Goal: Entertainment & Leisure: Consume media (video, audio)

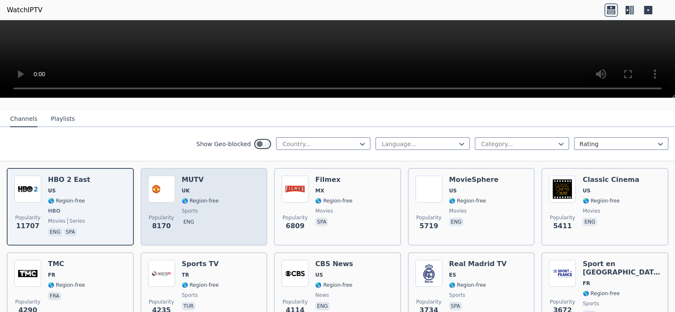
scroll to position [84, 0]
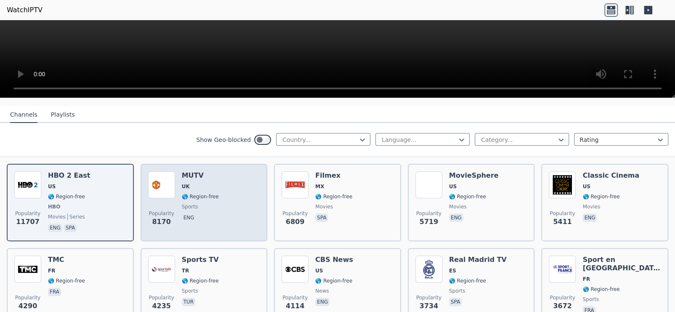
click at [214, 192] on div "Popularity 8170 MUTV UK 🌎 Region-free sports eng" at bounding box center [204, 202] width 112 height 62
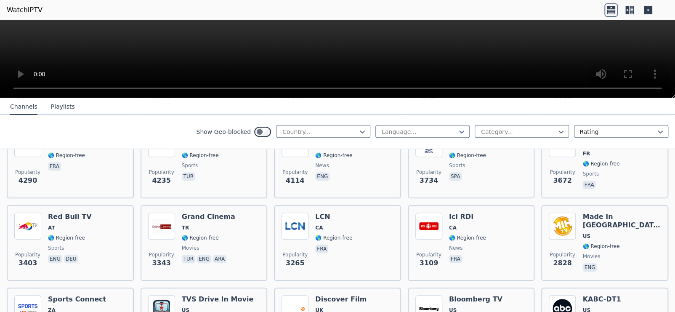
scroll to position [210, 0]
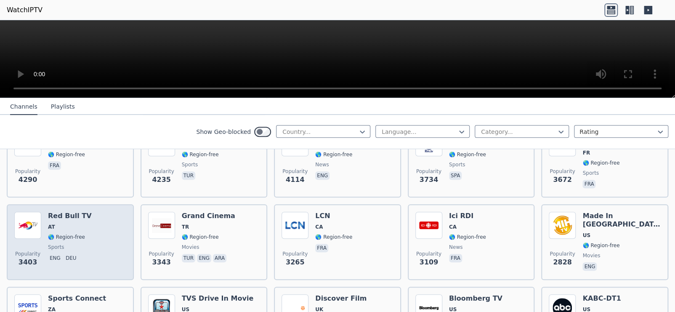
click at [76, 225] on div "Red Bull TV AT 🌎 Region-free sports eng deu" at bounding box center [70, 242] width 44 height 61
click at [77, 224] on div "Red Bull TV AT 🌎 Region-free sports eng deu" at bounding box center [70, 242] width 44 height 61
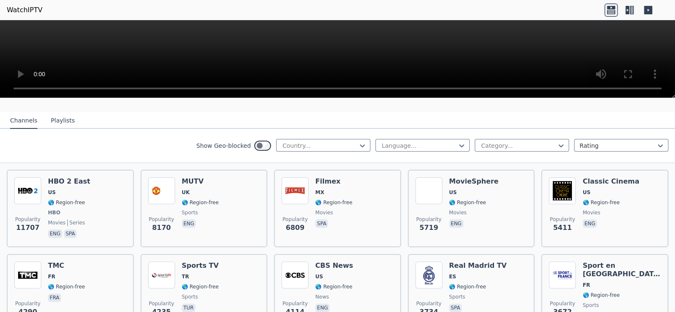
scroll to position [42, 0]
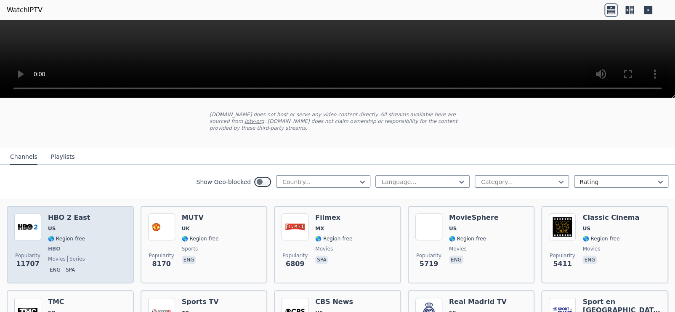
click at [96, 226] on div "Popularity 11707 HBO 2 East US 🌎 Region-free HBO movies series eng spa" at bounding box center [70, 244] width 112 height 62
click at [109, 217] on div "Popularity 11707 HBO 2 East US 🌎 Region-free HBO movies series eng spa" at bounding box center [70, 244] width 112 height 62
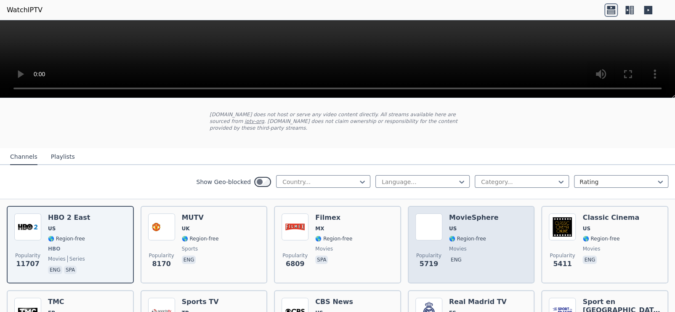
click at [459, 225] on span "US" at bounding box center [474, 228] width 50 height 7
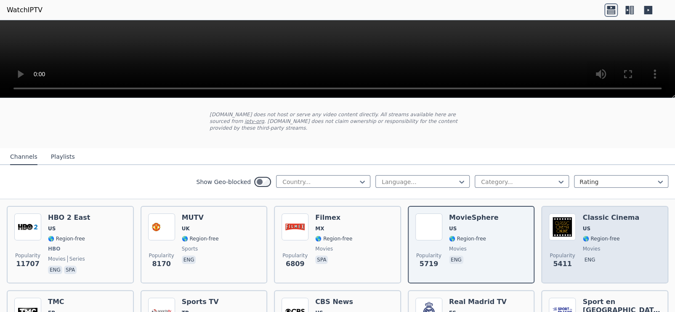
click at [615, 245] on span "movies" at bounding box center [610, 248] width 57 height 7
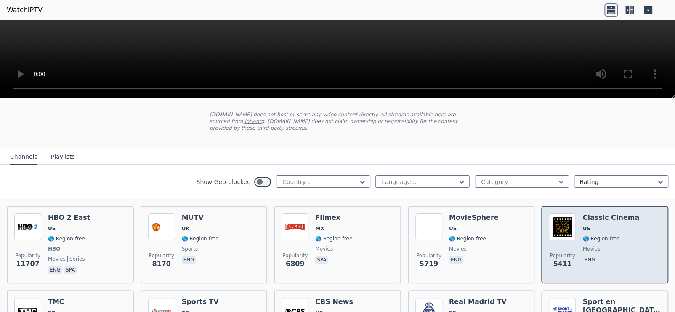
click at [586, 234] on div "Classic Cinema US 🌎 Region-free movies eng" at bounding box center [610, 244] width 57 height 62
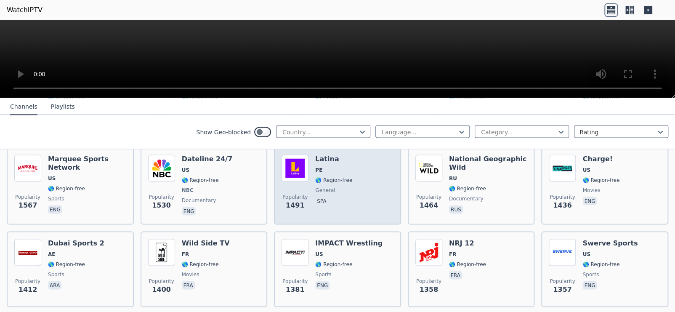
scroll to position [925, 0]
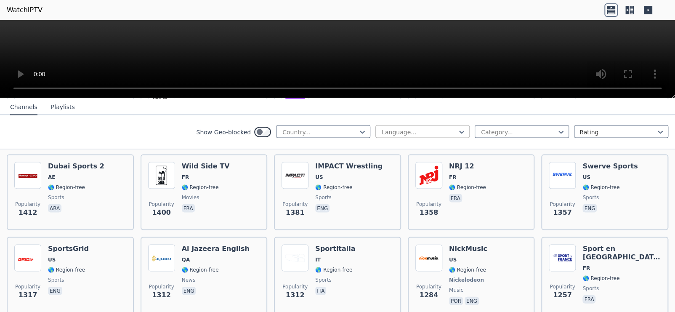
click at [401, 131] on div at bounding box center [419, 131] width 77 height 8
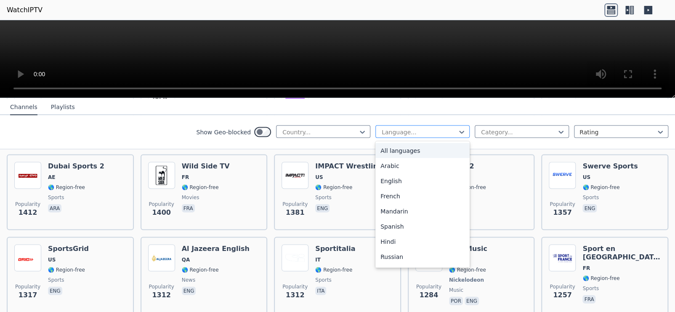
click at [401, 131] on div at bounding box center [419, 131] width 77 height 8
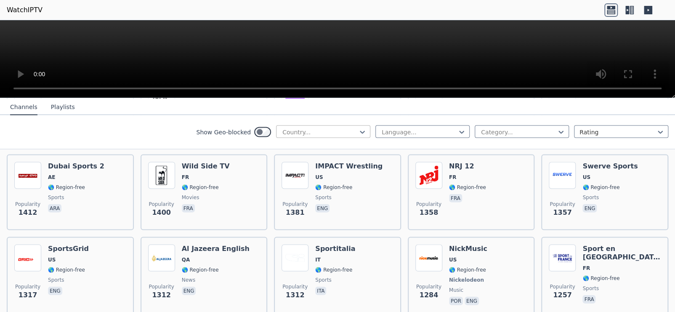
click at [317, 127] on div "Country..." at bounding box center [323, 131] width 94 height 13
click at [317, 126] on div "Country..." at bounding box center [323, 131] width 94 height 13
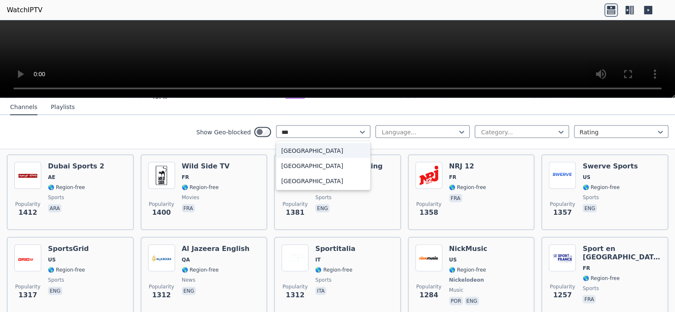
type input "****"
click at [297, 152] on div "[GEOGRAPHIC_DATA]" at bounding box center [323, 150] width 94 height 15
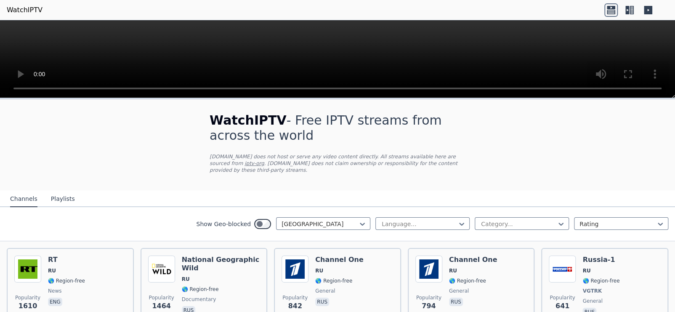
scroll to position [42, 0]
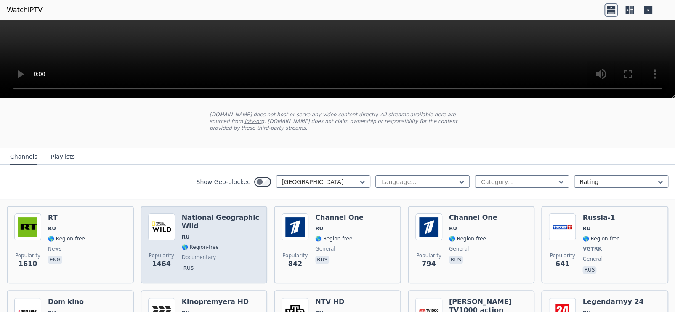
click at [202, 244] on span "🌎 Region-free" at bounding box center [200, 247] width 37 height 7
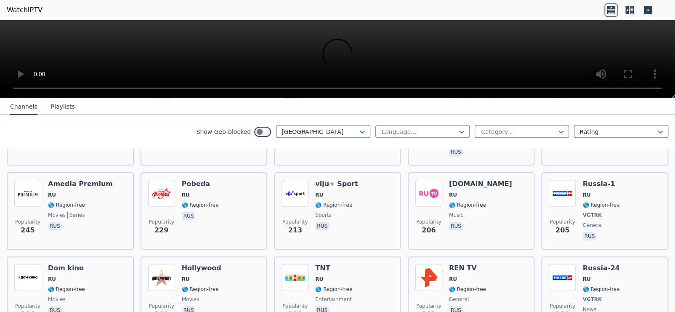
scroll to position [294, 0]
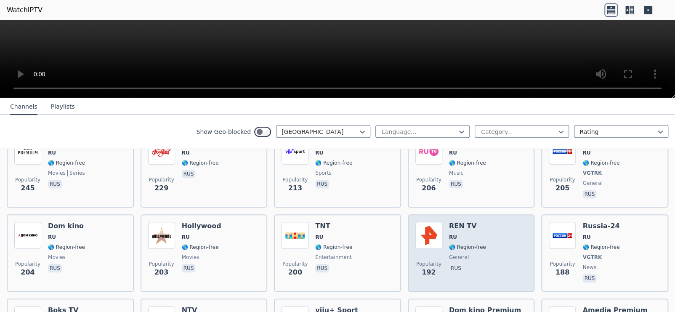
click at [425, 222] on img at bounding box center [428, 235] width 27 height 27
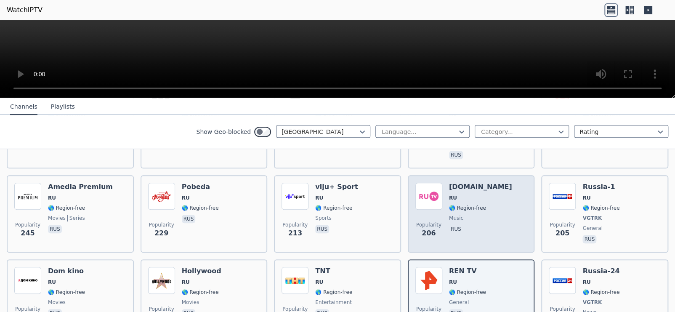
scroll to position [337, 0]
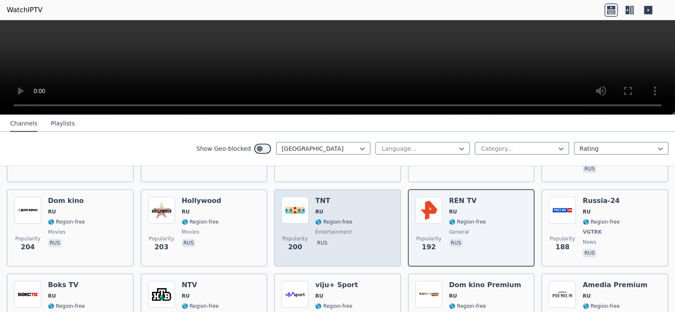
click at [336, 239] on span "rus" at bounding box center [333, 244] width 37 height 10
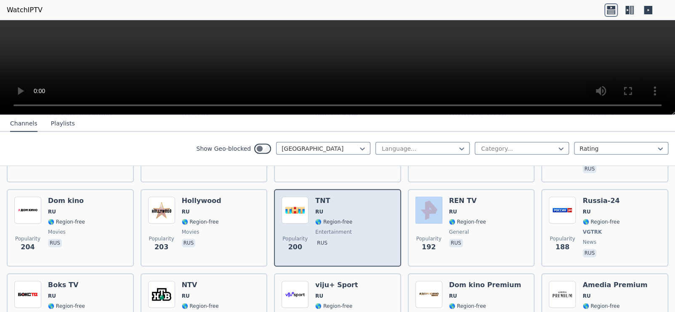
click at [336, 239] on span "rus" at bounding box center [333, 244] width 37 height 10
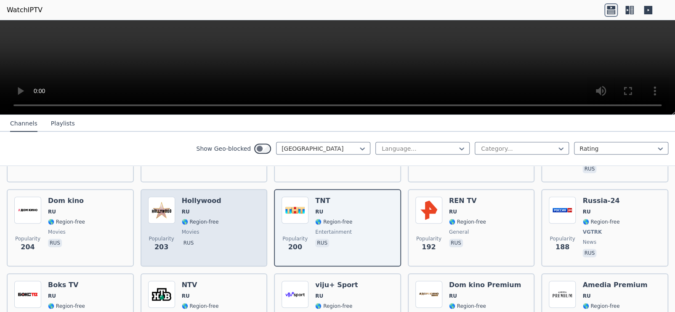
click at [240, 224] on div "Popularity 203 Hollywood RU 🌎 Region-free movies rus" at bounding box center [204, 227] width 112 height 62
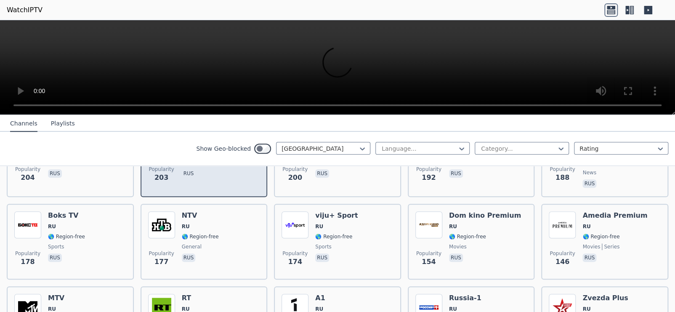
scroll to position [421, 0]
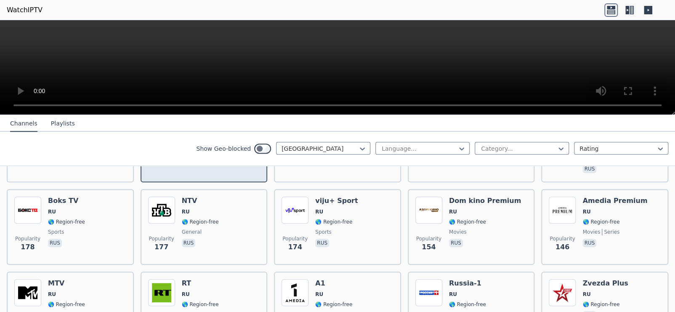
click at [240, 223] on div "Popularity 177 NTV RU 🌎 Region-free general rus" at bounding box center [204, 226] width 112 height 61
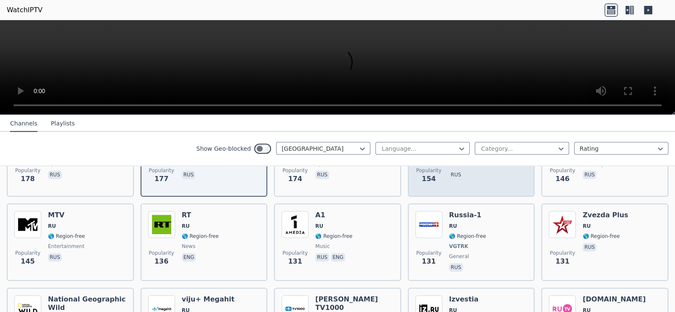
scroll to position [505, 0]
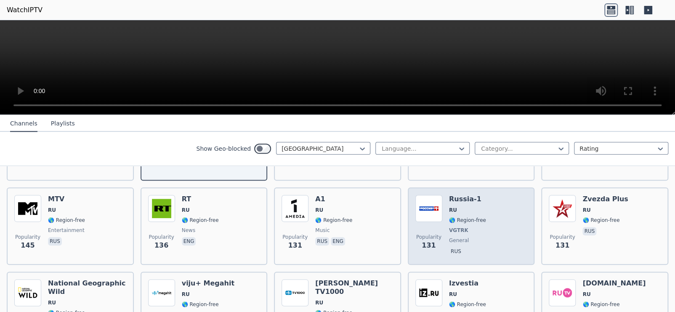
click at [460, 227] on span "VGTRK" at bounding box center [467, 230] width 37 height 7
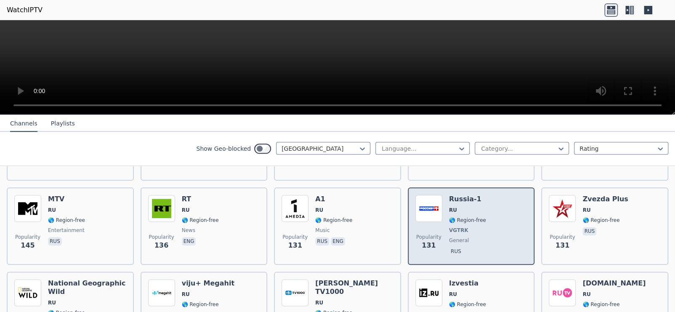
click at [460, 227] on span "VGTRK" at bounding box center [467, 230] width 37 height 7
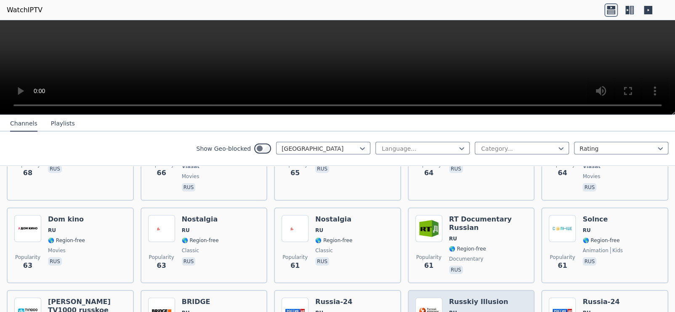
scroll to position [1136, 0]
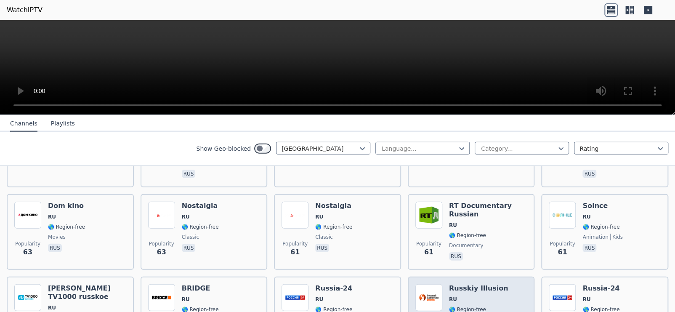
click at [457, 284] on h6 "Russkiy Illusion" at bounding box center [478, 288] width 59 height 8
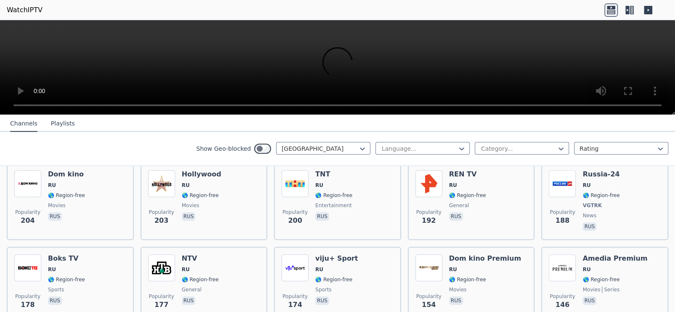
scroll to position [337, 0]
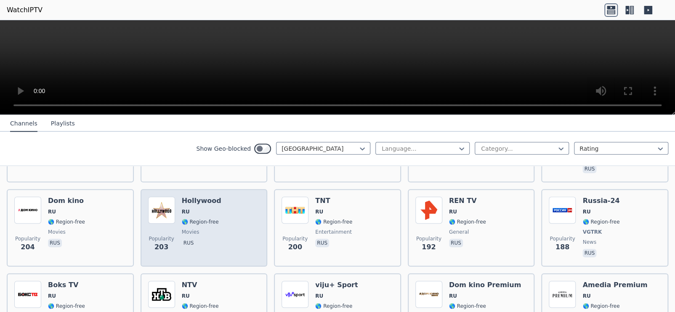
click at [203, 218] on span "🌎 Region-free" at bounding box center [200, 221] width 37 height 7
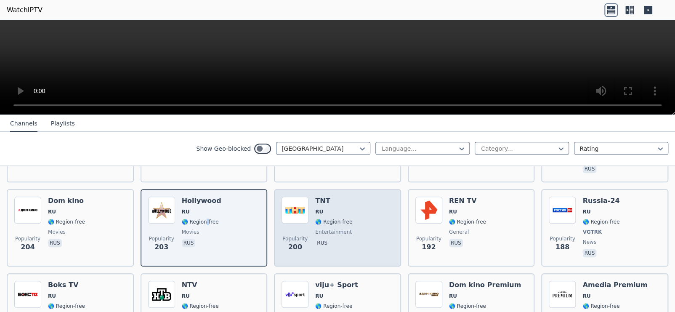
click at [346, 218] on div "Popularity 200 TNT RU 🌎 Region-free entertainment rus" at bounding box center [337, 227] width 112 height 62
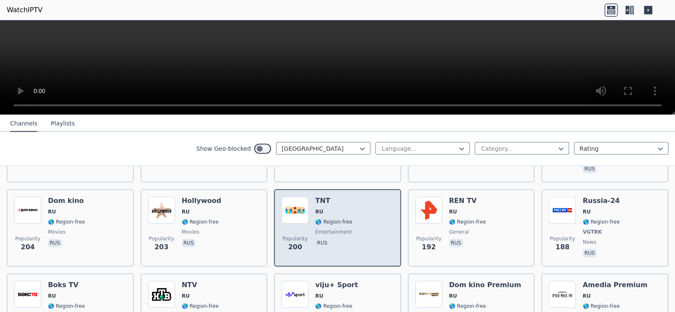
click at [346, 218] on div "Popularity 200 TNT RU 🌎 Region-free entertainment rus" at bounding box center [337, 227] width 112 height 62
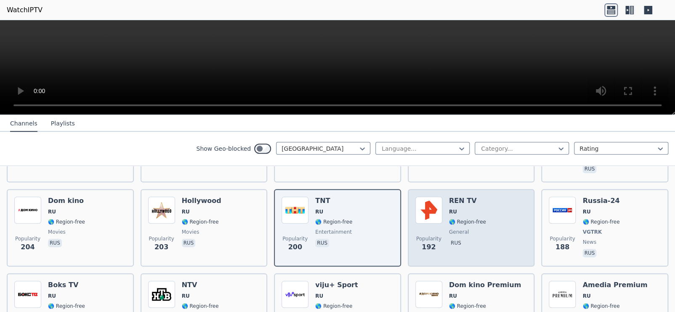
click at [465, 232] on div "REN TV RU 🌎 Region-free general rus" at bounding box center [467, 227] width 37 height 62
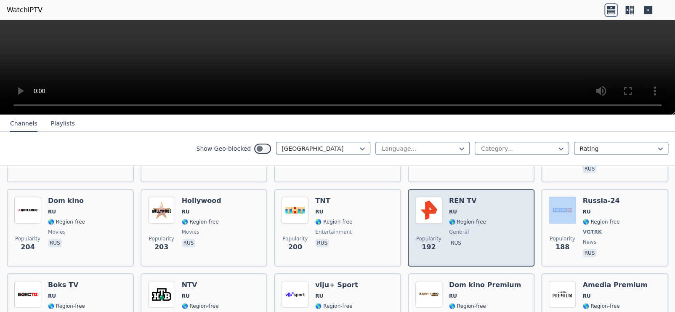
click at [465, 232] on div "REN TV RU 🌎 Region-free general rus" at bounding box center [467, 227] width 37 height 62
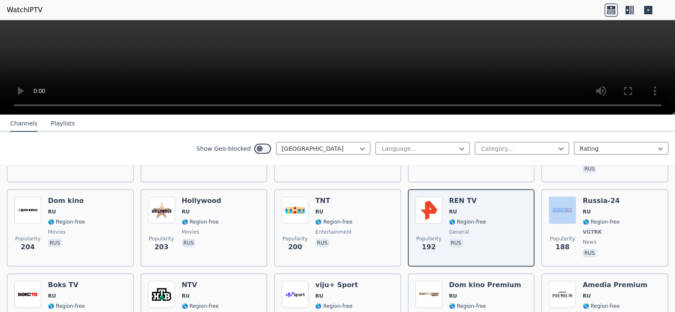
click at [350, 125] on nav "Channels Playlists" at bounding box center [337, 123] width 675 height 17
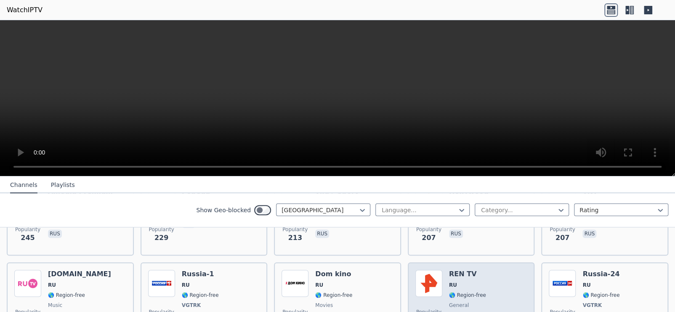
scroll to position [336, 0]
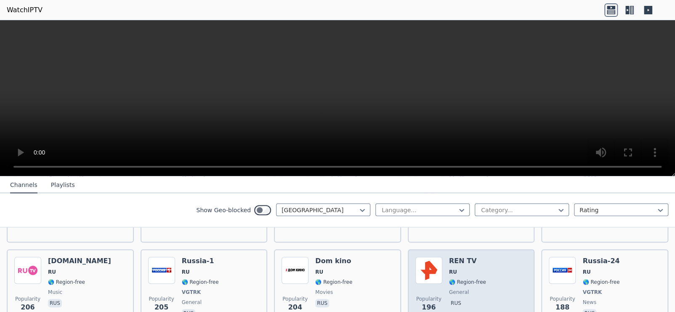
click at [435, 264] on img at bounding box center [428, 270] width 27 height 27
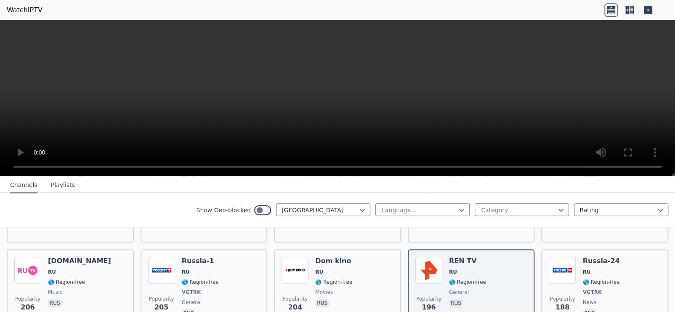
click at [98, 202] on div "Show Geo-blocked Russia Language... Category... Rating" at bounding box center [337, 210] width 675 height 34
click at [76, 205] on div "Show Geo-blocked Russia Language... Category... Rating" at bounding box center [337, 210] width 675 height 34
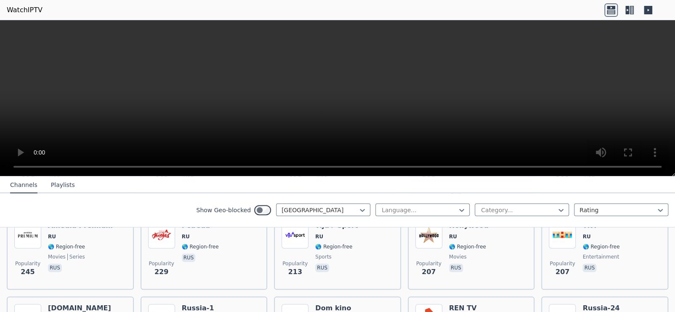
scroll to position [294, 0]
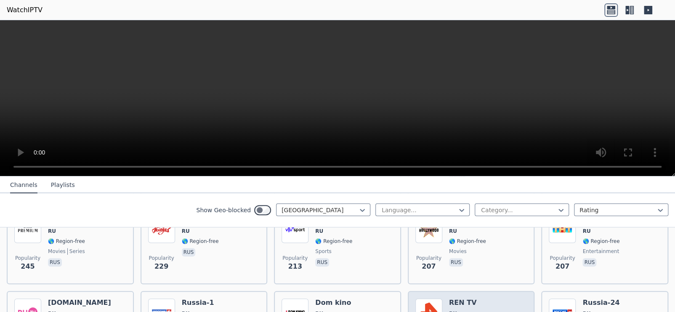
click at [449, 298] on h6 "REN TV" at bounding box center [467, 302] width 37 height 8
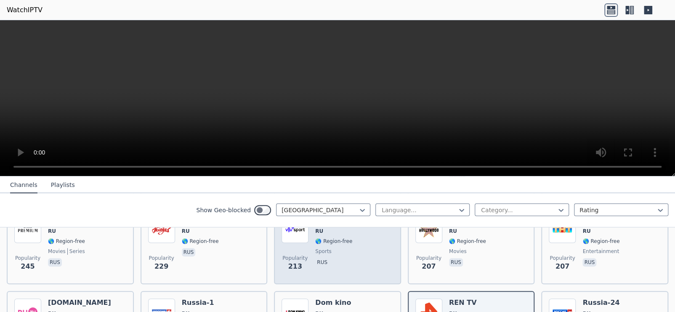
click at [298, 249] on span "Popularity 213" at bounding box center [294, 262] width 27 height 27
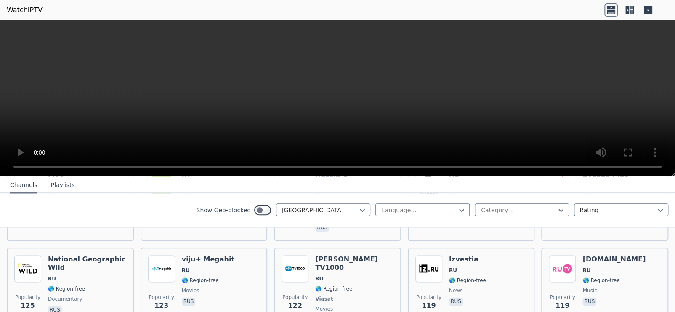
scroll to position [757, 0]
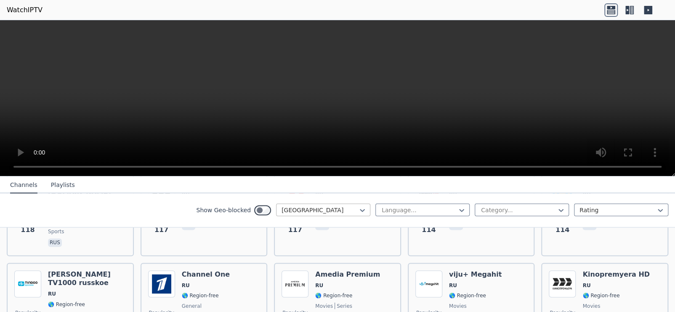
click at [313, 207] on div at bounding box center [319, 210] width 77 height 8
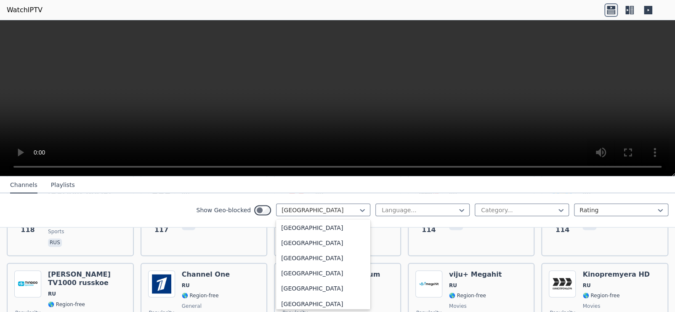
scroll to position [1273, 0]
click at [322, 265] on div "[GEOGRAPHIC_DATA]" at bounding box center [323, 258] width 94 height 15
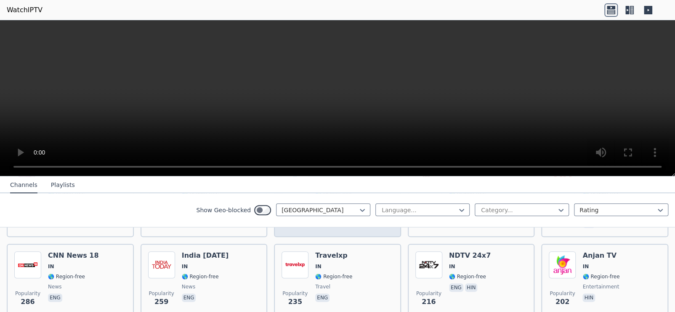
scroll to position [252, 0]
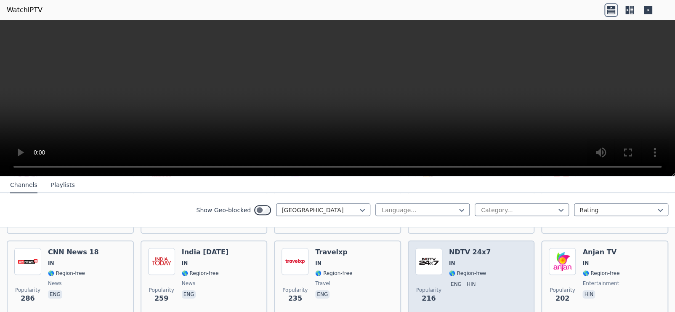
click at [451, 269] on div "NDTV 24x7 IN 🌎 Region-free eng hin" at bounding box center [470, 278] width 42 height 61
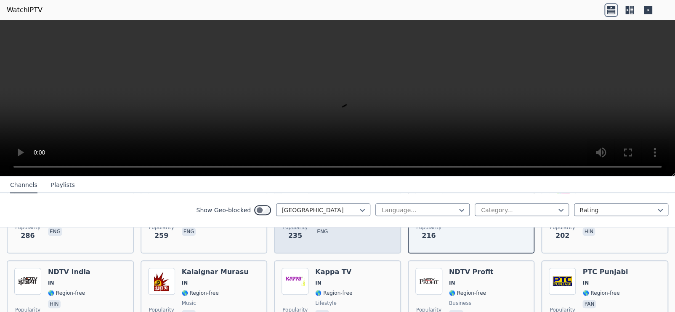
scroll to position [337, 0]
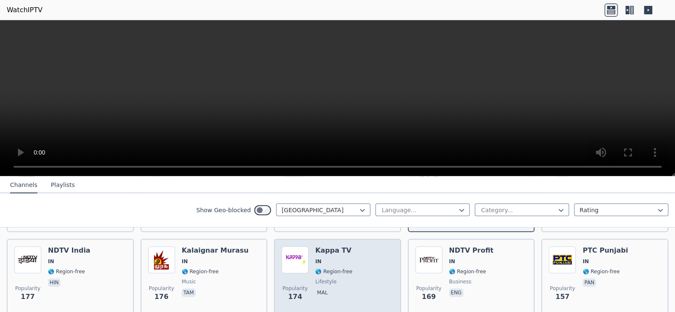
click at [370, 266] on div "Popularity 174 Kappa TV IN 🌎 Region-free lifestyle mal" at bounding box center [337, 276] width 112 height 61
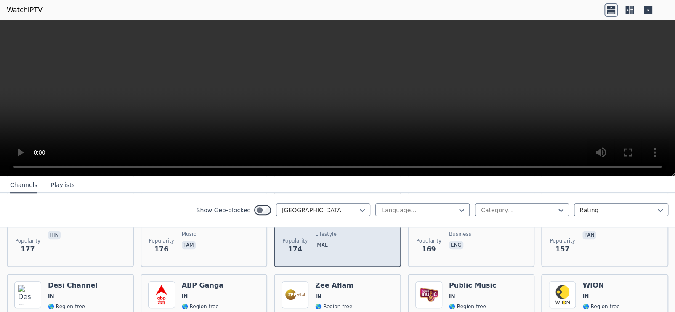
scroll to position [421, 0]
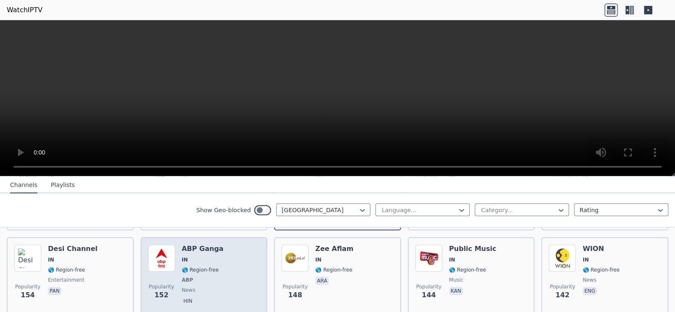
click at [228, 261] on div "Popularity 152 ABP Ganga IN 🌎 Region-free ABP news hin" at bounding box center [204, 275] width 112 height 62
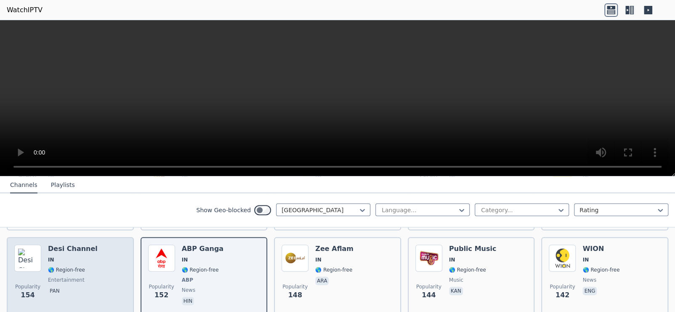
click at [100, 278] on div "Popularity 154 Desi Channel IN 🌎 Region-free entertainment pan" at bounding box center [70, 275] width 112 height 62
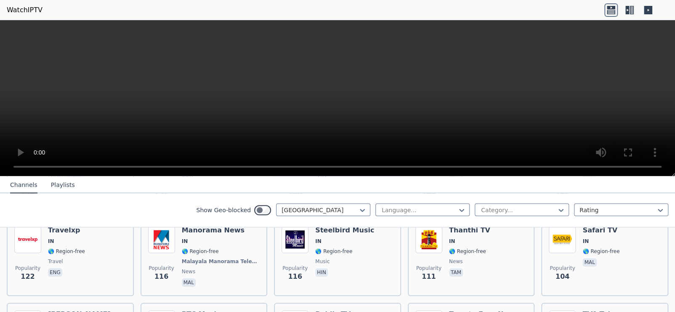
scroll to position [547, 0]
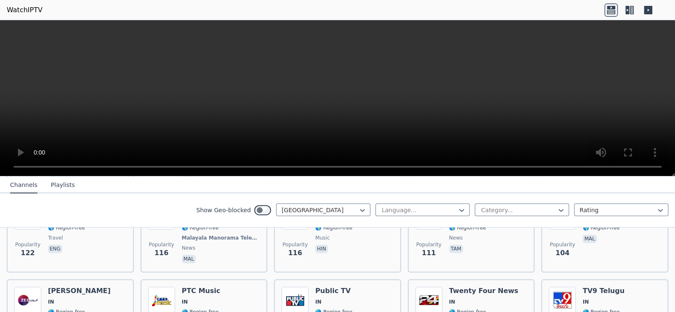
drag, startPoint x: 354, startPoint y: 176, endPoint x: 358, endPoint y: 180, distance: 5.7
click at [358, 180] on nav "Channels Playlists" at bounding box center [337, 184] width 675 height 17
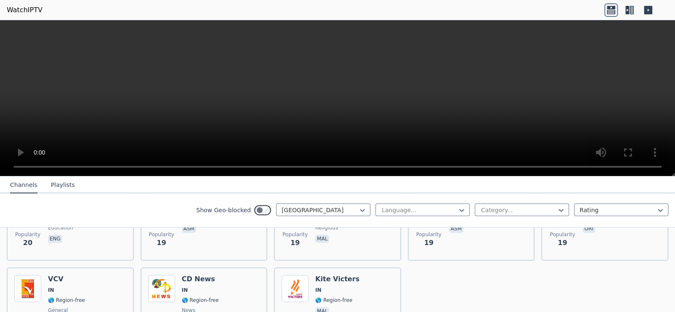
scroll to position [2308, 0]
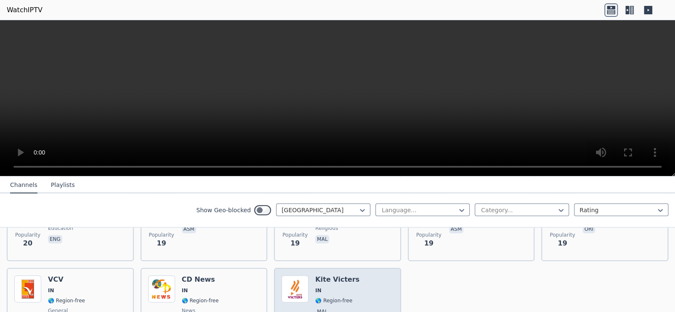
click at [370, 276] on div "Popularity 18 Kite Victers IN 🌎 Region-free mal" at bounding box center [337, 305] width 112 height 61
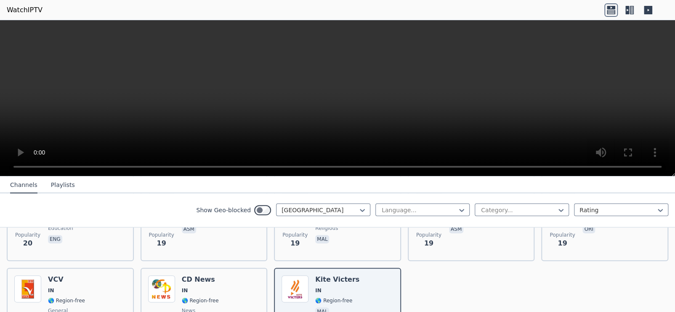
click at [341, 84] on video at bounding box center [337, 98] width 675 height 156
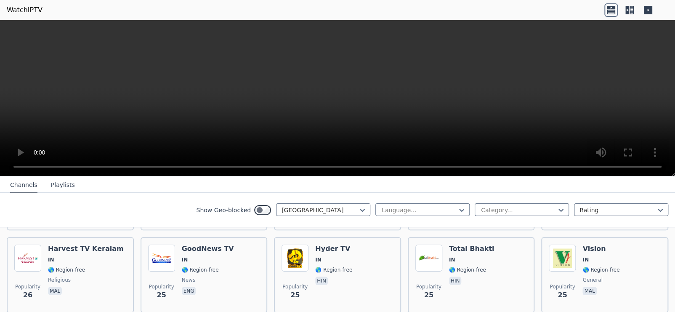
scroll to position [1762, 0]
click at [66, 188] on button "Playlists" at bounding box center [63, 185] width 24 height 16
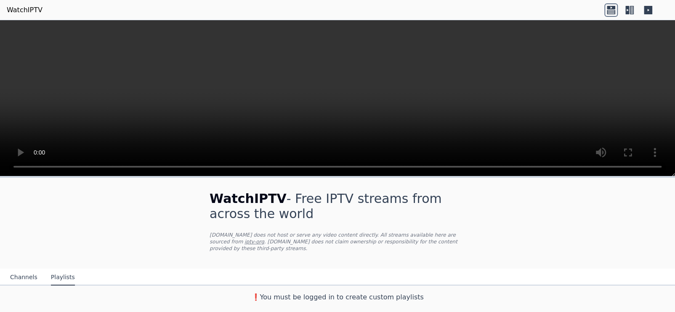
scroll to position [0, 0]
click at [24, 269] on button "Channels" at bounding box center [23, 277] width 27 height 16
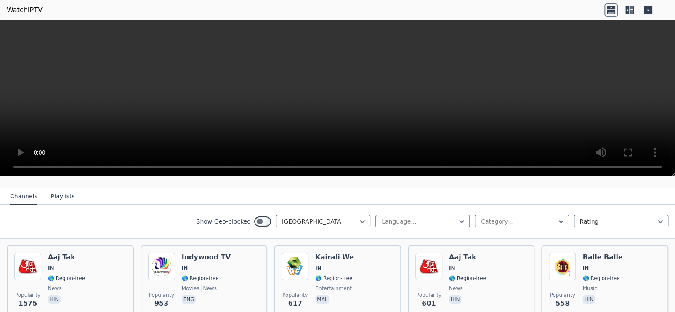
scroll to position [84, 0]
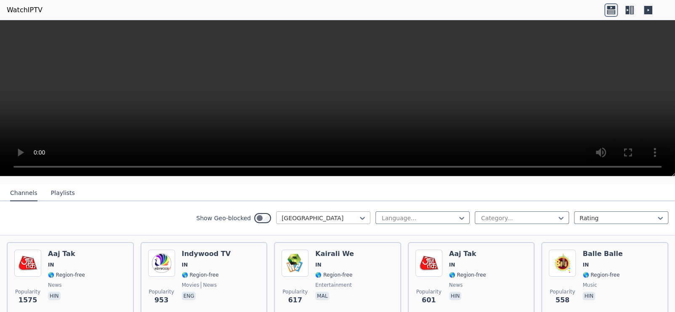
click at [346, 214] on div at bounding box center [319, 218] width 77 height 8
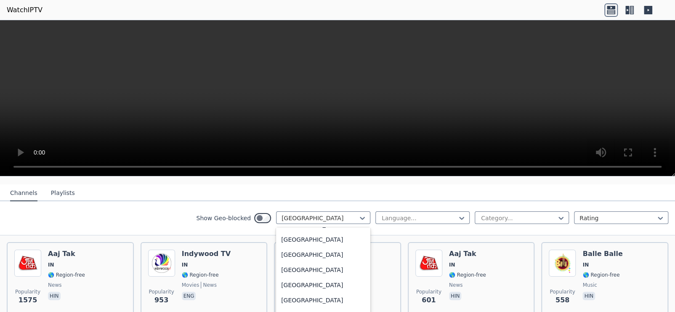
scroll to position [2957, 0]
drag, startPoint x: 321, startPoint y: 236, endPoint x: 321, endPoint y: 241, distance: 5.0
click at [321, 241] on div "All countries [GEOGRAPHIC_DATA] [GEOGRAPHIC_DATA] [GEOGRAPHIC_DATA] [GEOGRAPHIC…" at bounding box center [323, 271] width 94 height 89
click at [321, 249] on div "[GEOGRAPHIC_DATA]" at bounding box center [323, 256] width 94 height 15
click at [321, 249] on h6 "Kairali We" at bounding box center [334, 253] width 39 height 8
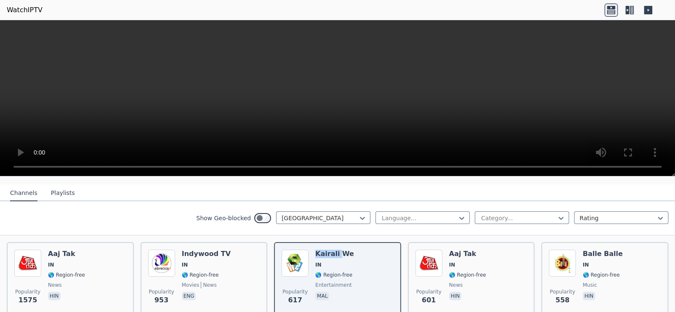
click at [228, 222] on div "Show Geo-blocked [GEOGRAPHIC_DATA] Language... Category... Rating" at bounding box center [337, 218] width 675 height 34
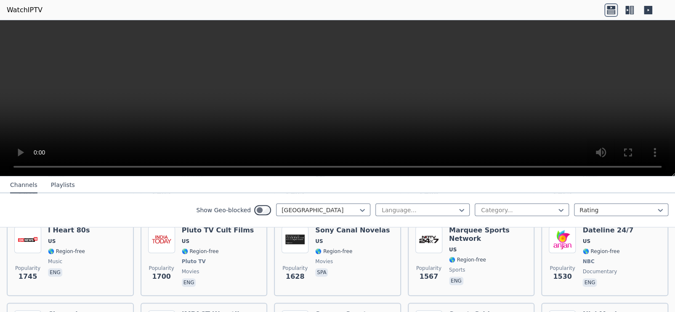
scroll to position [294, 0]
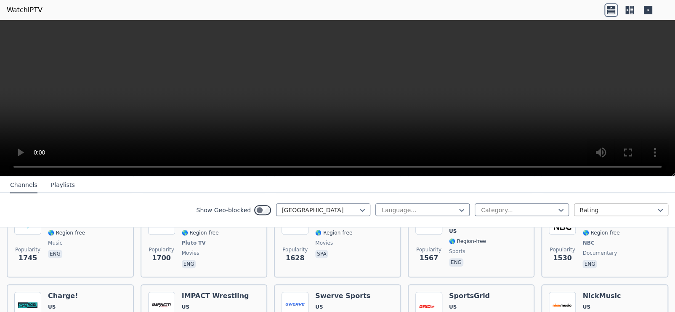
click at [598, 207] on div at bounding box center [617, 210] width 77 height 8
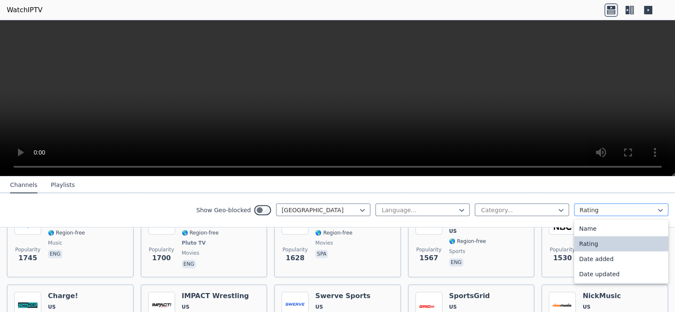
click at [598, 207] on div at bounding box center [617, 210] width 77 height 8
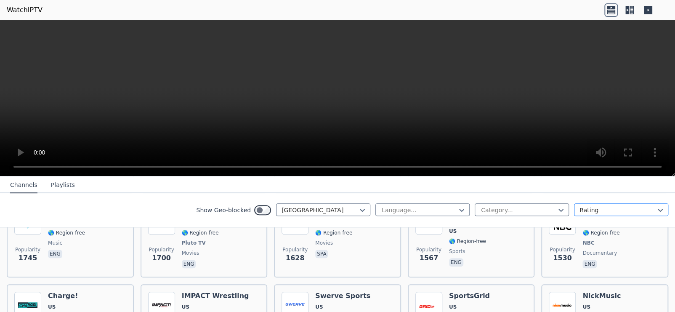
click at [598, 207] on div at bounding box center [617, 210] width 77 height 8
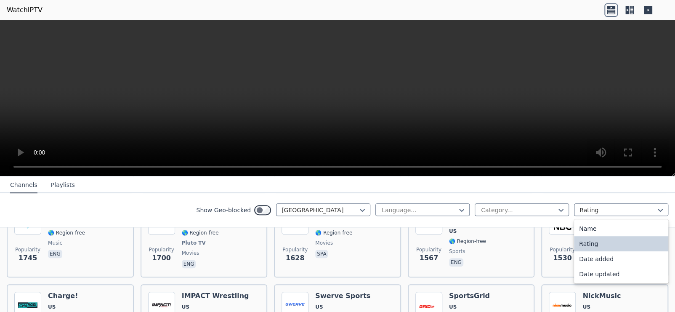
click at [529, 191] on nav "Channels Playlists" at bounding box center [337, 184] width 675 height 17
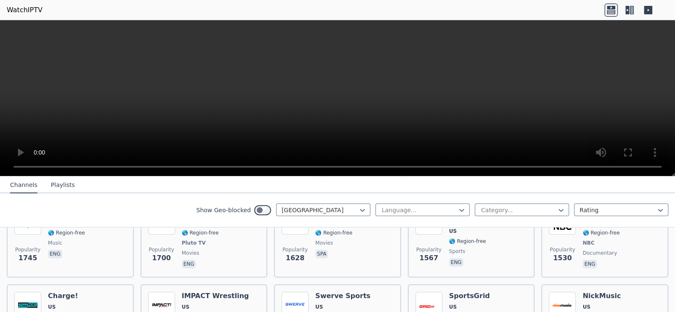
click at [529, 191] on nav "Channels Playlists" at bounding box center [337, 184] width 675 height 17
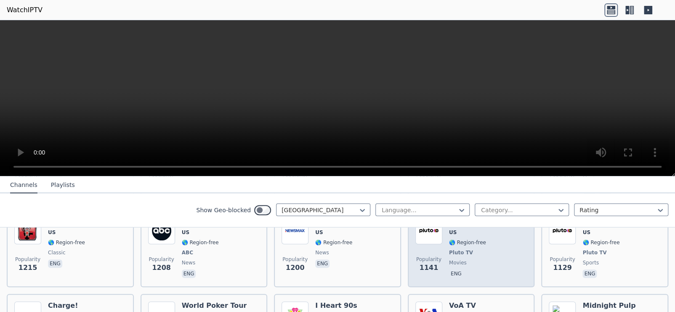
scroll to position [463, 0]
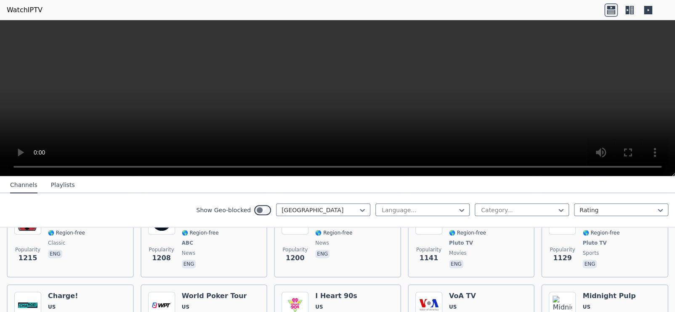
click at [637, 179] on nav "Channels Playlists" at bounding box center [337, 184] width 675 height 17
click at [168, 197] on div "Show Geo-blocked [GEOGRAPHIC_DATA] Language... Category... Rating" at bounding box center [337, 210] width 675 height 34
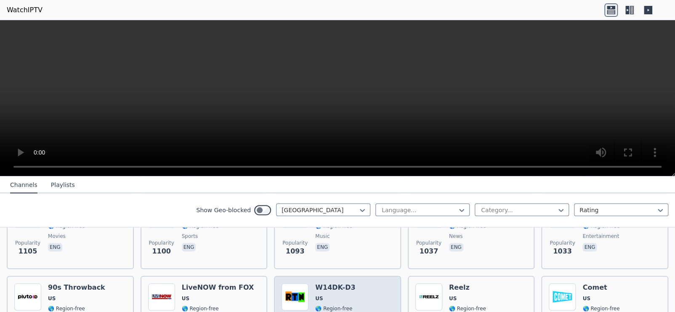
scroll to position [589, 0]
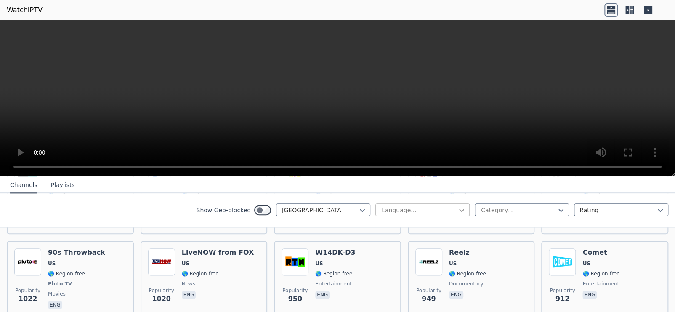
click at [457, 212] on icon at bounding box center [461, 210] width 8 height 8
click at [540, 209] on div at bounding box center [518, 210] width 77 height 8
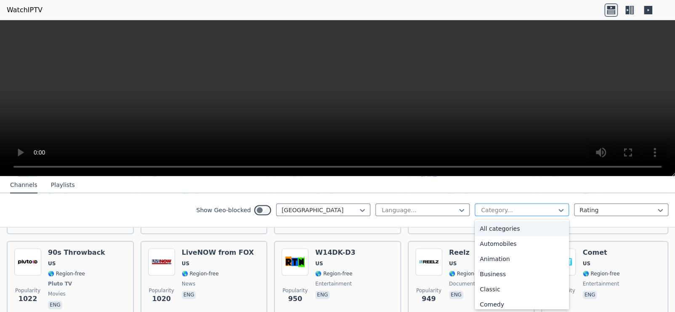
click at [540, 209] on div at bounding box center [518, 210] width 77 height 8
click at [465, 193] on div "Show Geo-blocked [GEOGRAPHIC_DATA] Language... 27 results available. Use Up and…" at bounding box center [337, 210] width 675 height 34
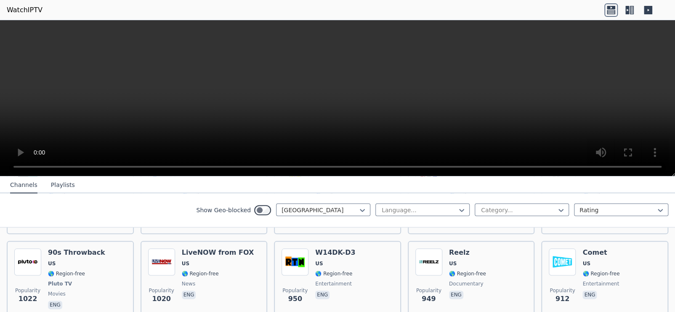
click at [465, 193] on div "Show Geo-blocked [GEOGRAPHIC_DATA] Language... Category... Rating" at bounding box center [337, 210] width 675 height 34
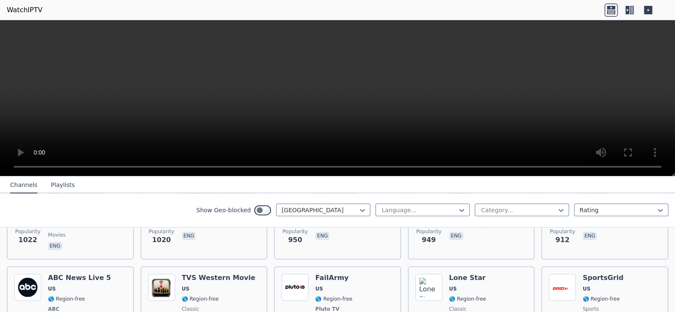
scroll to position [631, 0]
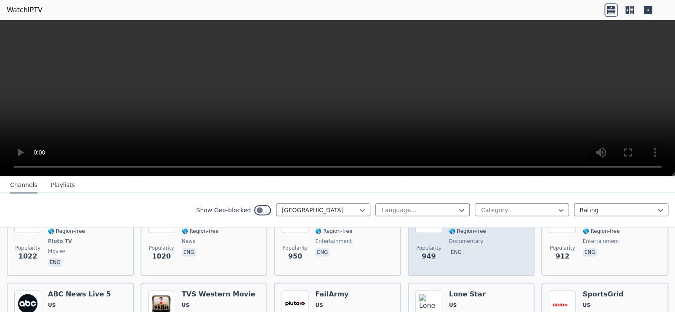
click at [463, 254] on div "Reelz US 🌎 Region-free documentary eng" at bounding box center [467, 237] width 37 height 62
click at [463, 260] on div "Popularity 949 Reelz [GEOGRAPHIC_DATA] 🌎 Region-free documentary eng" at bounding box center [471, 236] width 127 height 77
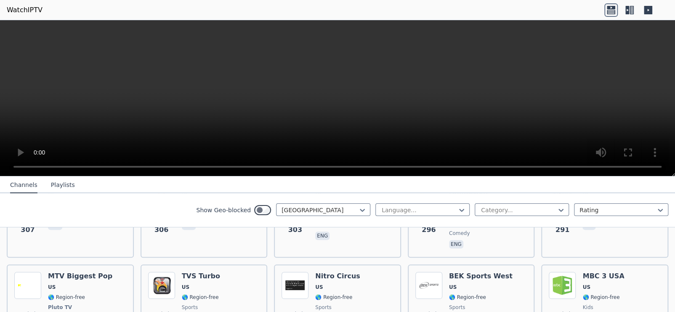
scroll to position [1766, 0]
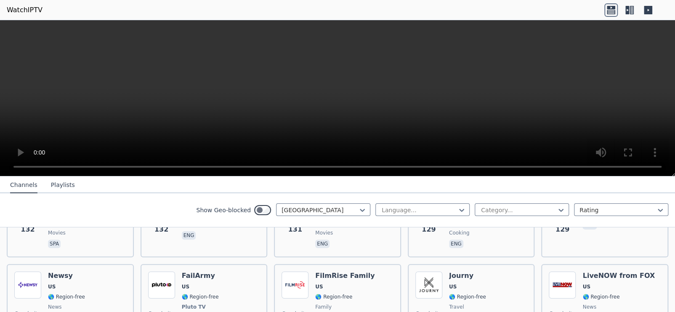
scroll to position [3618, 0]
